Goal: Navigation & Orientation: Find specific page/section

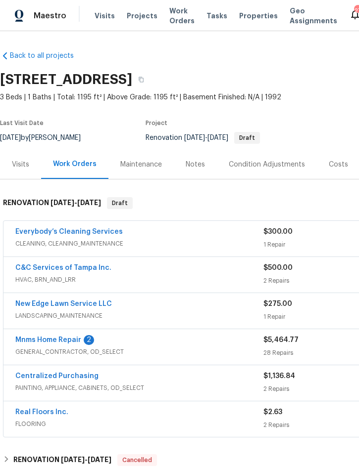
scroll to position [76, 65]
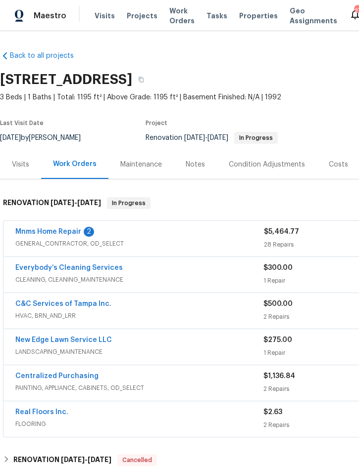
click at [195, 162] on div "Notes" at bounding box center [195, 164] width 43 height 29
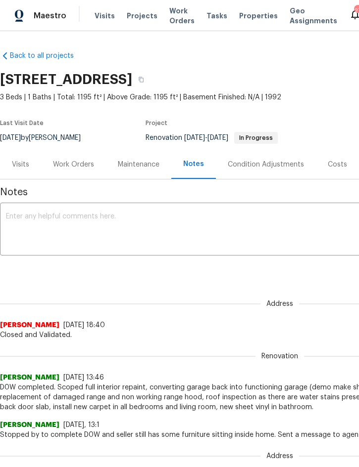
click at [79, 164] on div "Work Orders" at bounding box center [73, 165] width 41 height 10
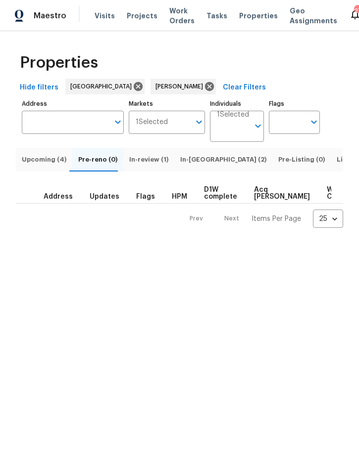
click at [40, 165] on span "Upcoming (4)" at bounding box center [44, 159] width 45 height 11
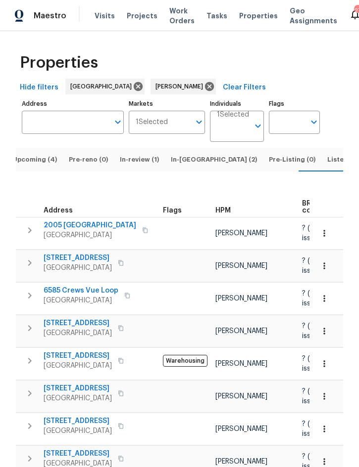
click at [327, 165] on span "Listed (11)" at bounding box center [343, 159] width 33 height 11
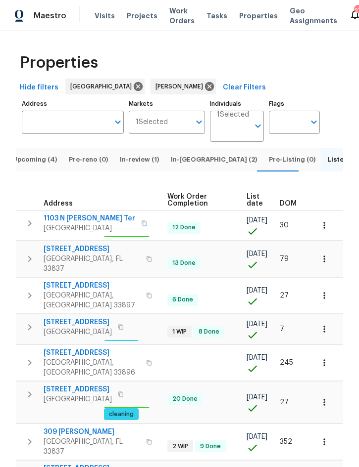
scroll to position [0, 198]
click at [288, 207] on span "DOM" at bounding box center [287, 203] width 17 height 7
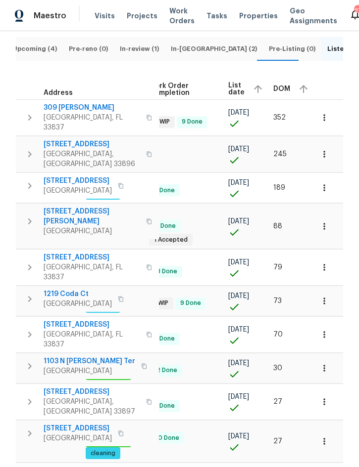
scroll to position [0, 215]
